Goal: Transaction & Acquisition: Purchase product/service

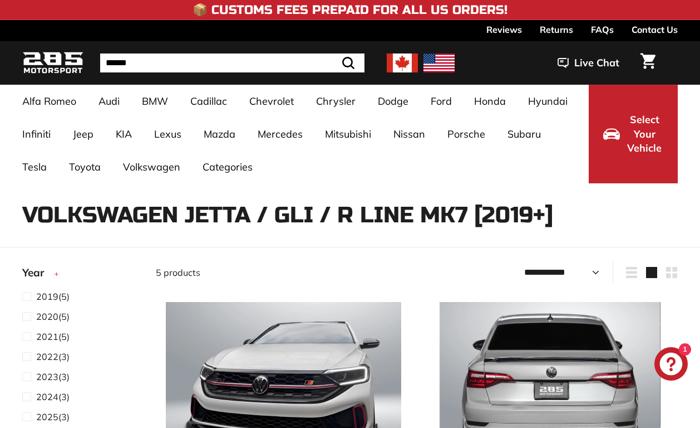
select select "**********"
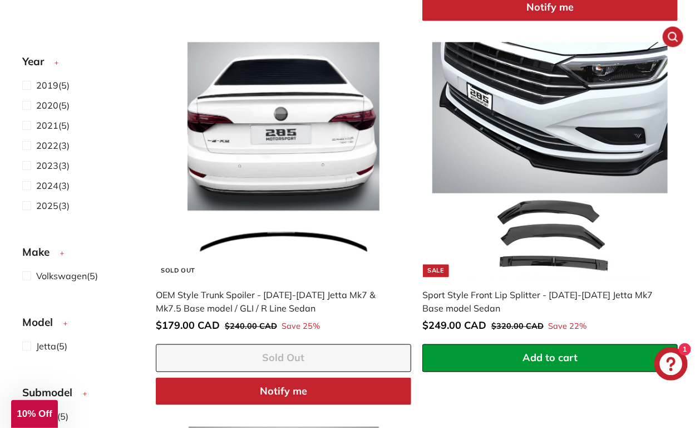
scroll to position [668, 0]
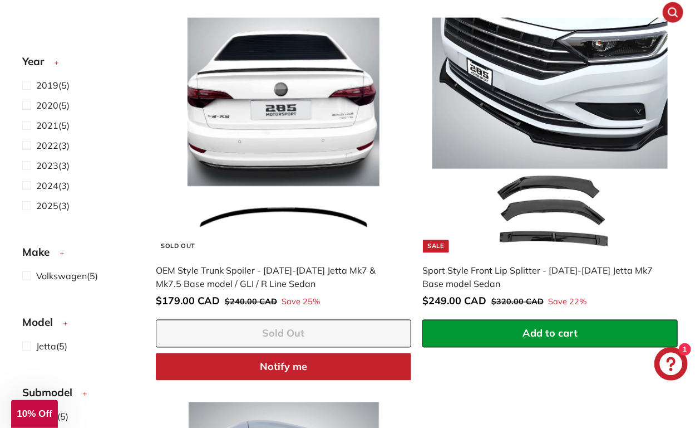
click at [481, 271] on div "Sport Style Front Lip Splitter - [DATE]-[DATE] Jetta Mk7 Base model Sedan" at bounding box center [545, 277] width 244 height 27
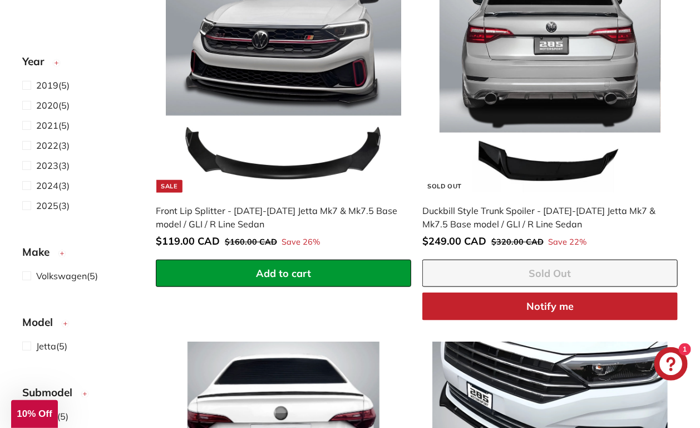
scroll to position [334, 0]
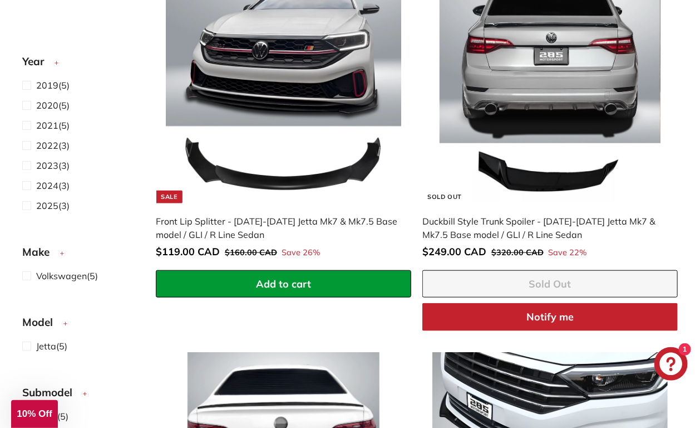
click at [577, 130] on img at bounding box center [550, 85] width 235 height 235
click at [302, 195] on img at bounding box center [283, 85] width 235 height 235
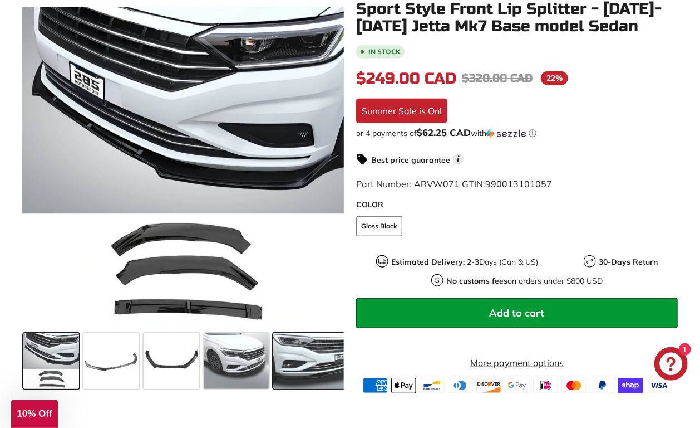
click at [297, 354] on span at bounding box center [315, 361] width 84 height 56
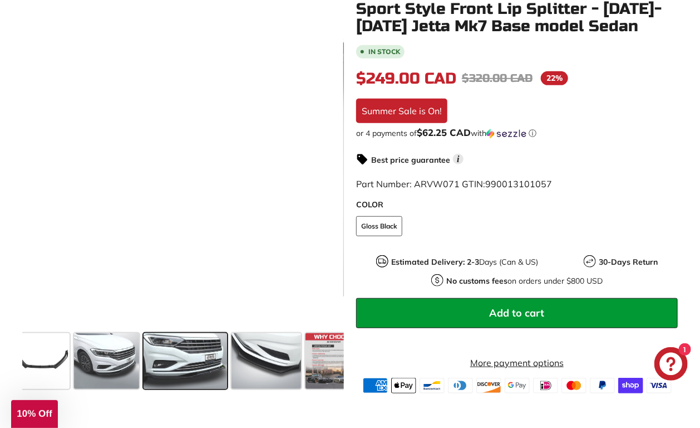
scroll to position [0, 131]
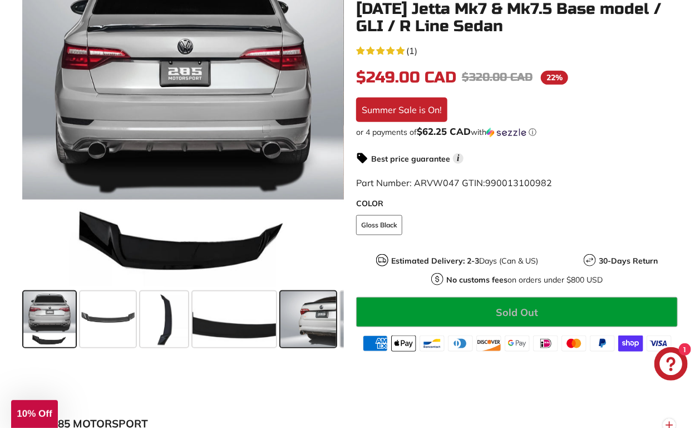
click at [315, 311] on span at bounding box center [309, 319] width 56 height 56
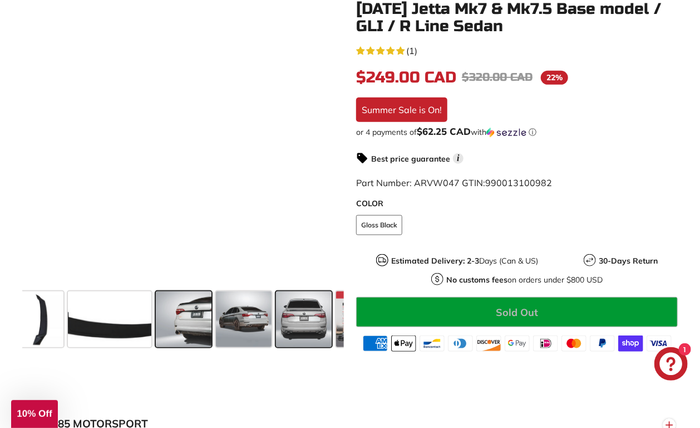
scroll to position [0, 125]
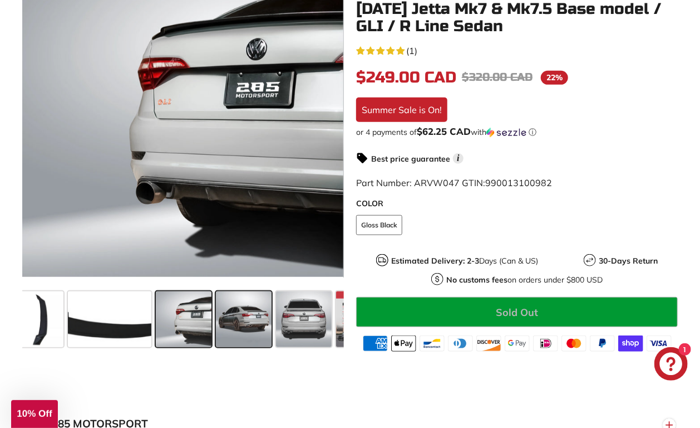
click at [237, 310] on span at bounding box center [244, 319] width 56 height 56
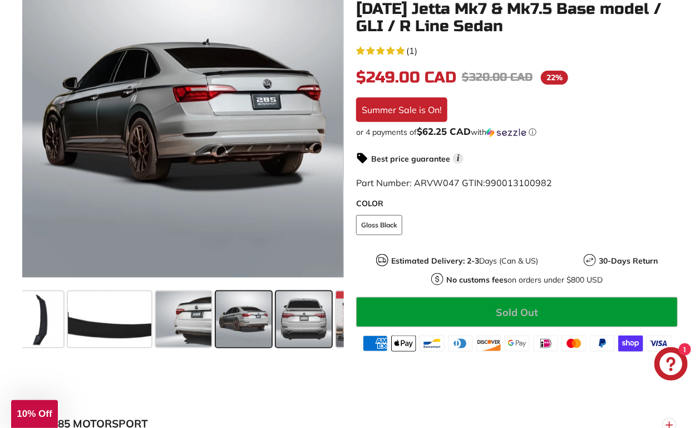
click at [293, 310] on span at bounding box center [304, 319] width 56 height 56
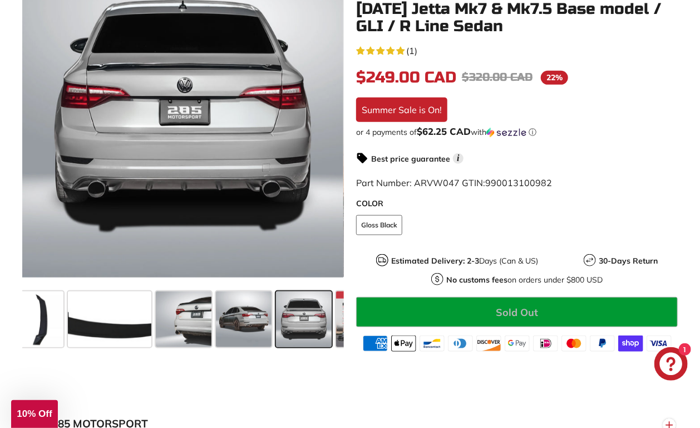
scroll to position [0, 174]
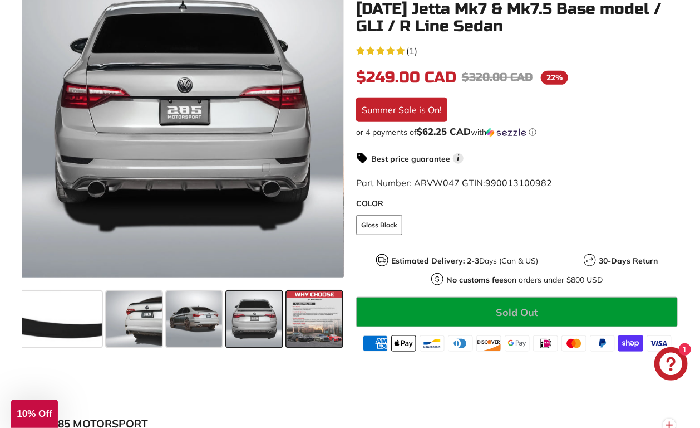
click at [315, 309] on span at bounding box center [315, 319] width 56 height 56
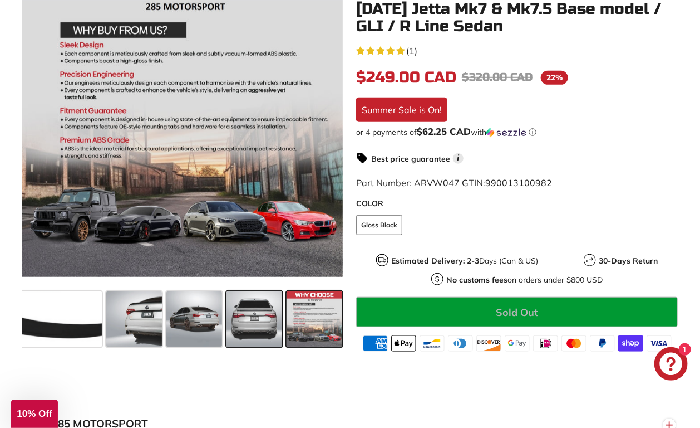
click at [261, 306] on span at bounding box center [255, 319] width 56 height 56
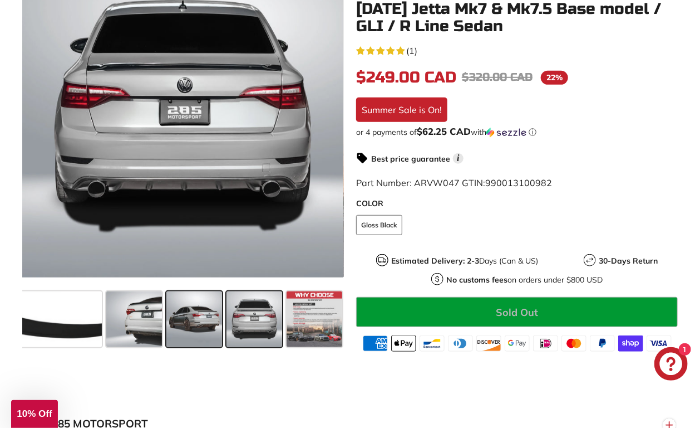
click at [212, 318] on span at bounding box center [194, 319] width 56 height 56
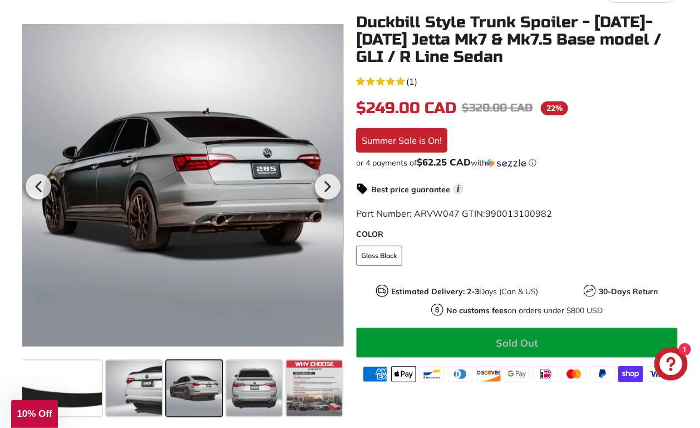
scroll to position [111, 0]
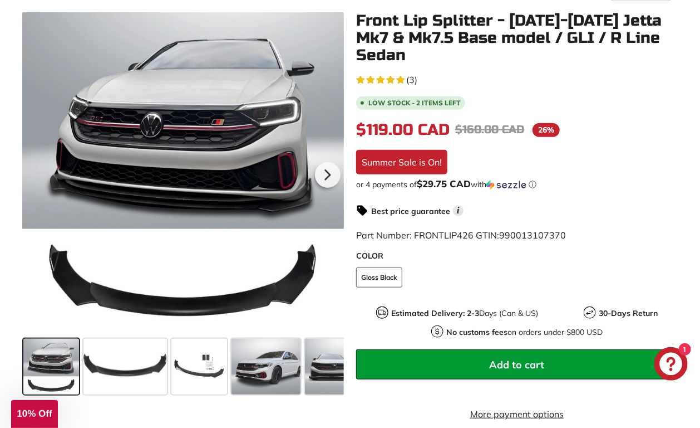
scroll to position [223, 0]
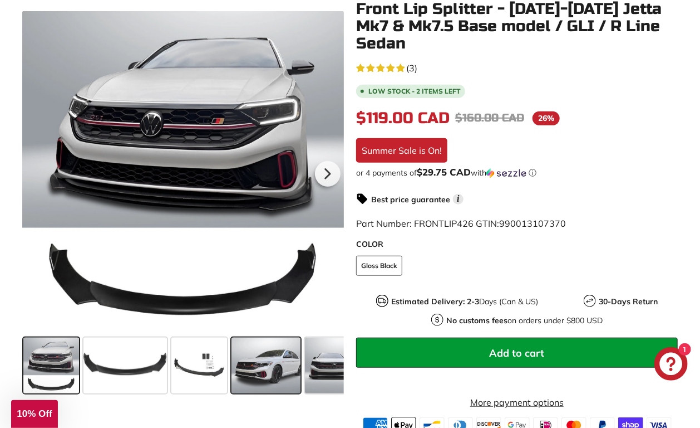
click at [277, 365] on span at bounding box center [266, 365] width 69 height 56
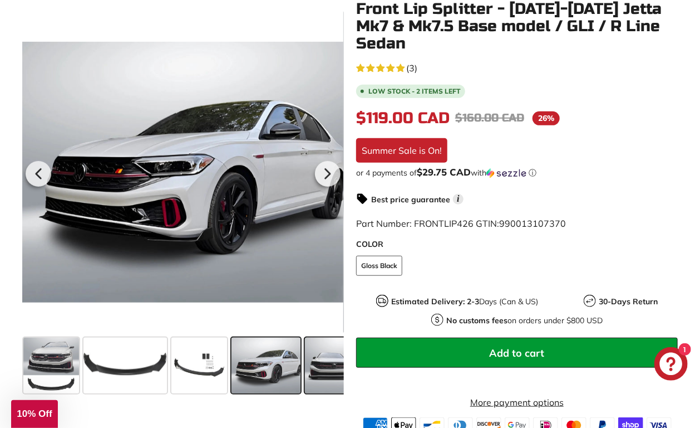
click at [318, 360] on span at bounding box center [333, 365] width 56 height 56
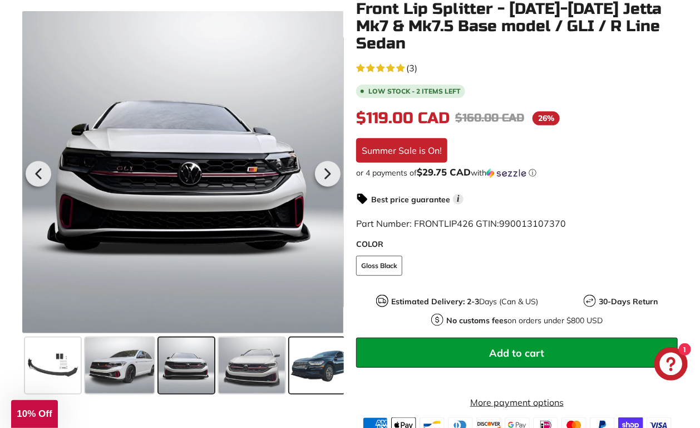
scroll to position [0, 149]
